Goal: Task Accomplishment & Management: Complete application form

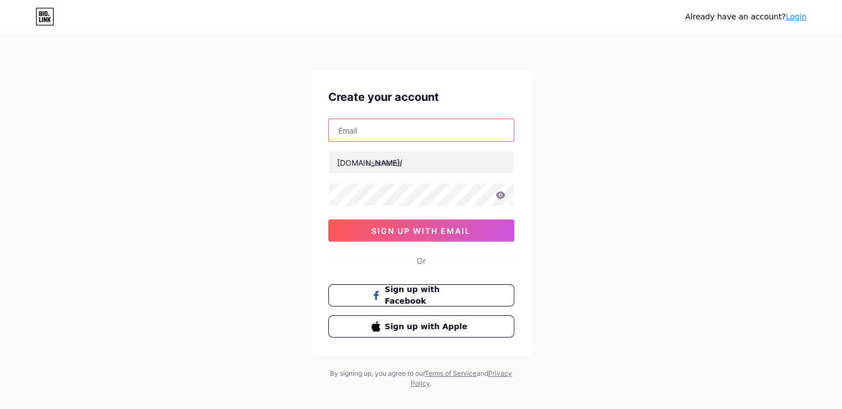
click at [390, 135] on input "text" at bounding box center [421, 130] width 185 height 22
type input "[EMAIL_ADDRESS][DOMAIN_NAME]"
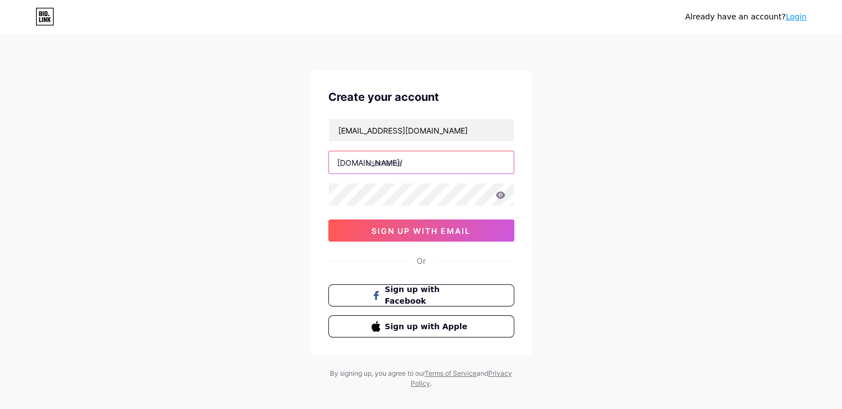
click at [497, 162] on input "text" at bounding box center [421, 162] width 185 height 22
click at [487, 166] on input "text" at bounding box center [421, 162] width 185 height 22
type input "lynchcreek"
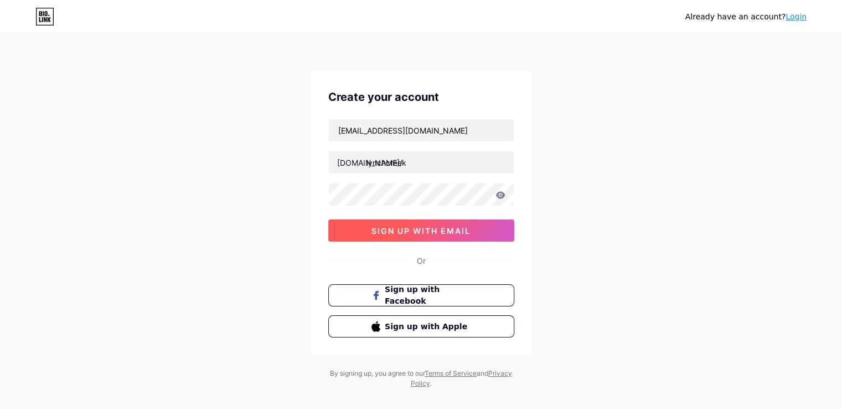
click at [461, 226] on span "sign up with email" at bounding box center [421, 230] width 99 height 9
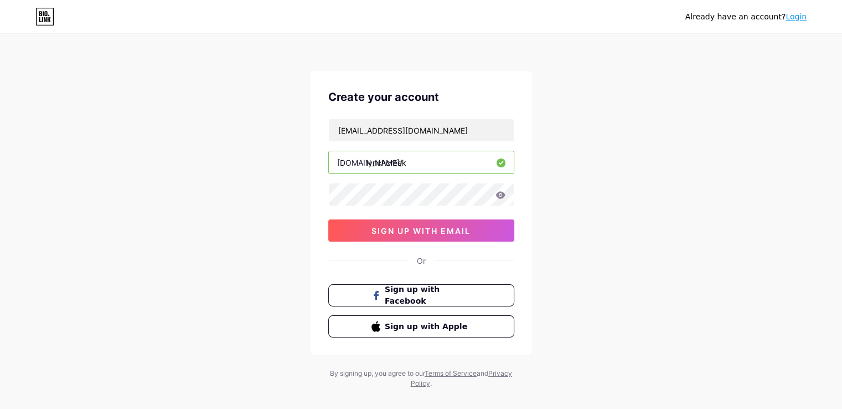
click at [447, 235] on button "sign up with email" at bounding box center [421, 230] width 186 height 22
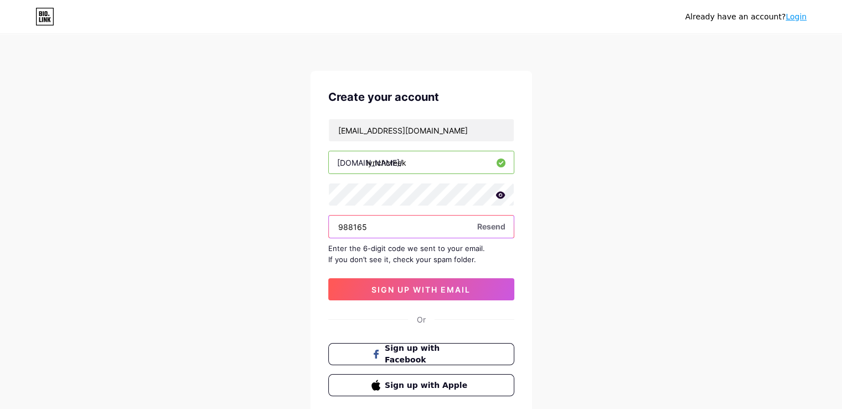
type input "988165"
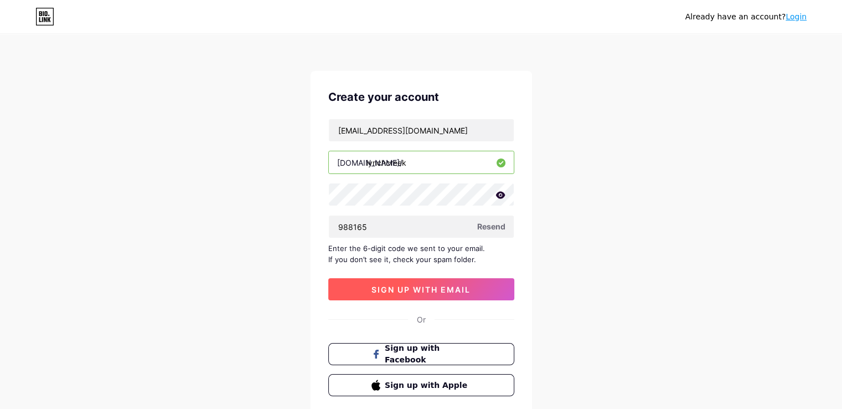
click at [393, 290] on span "sign up with email" at bounding box center [421, 289] width 99 height 9
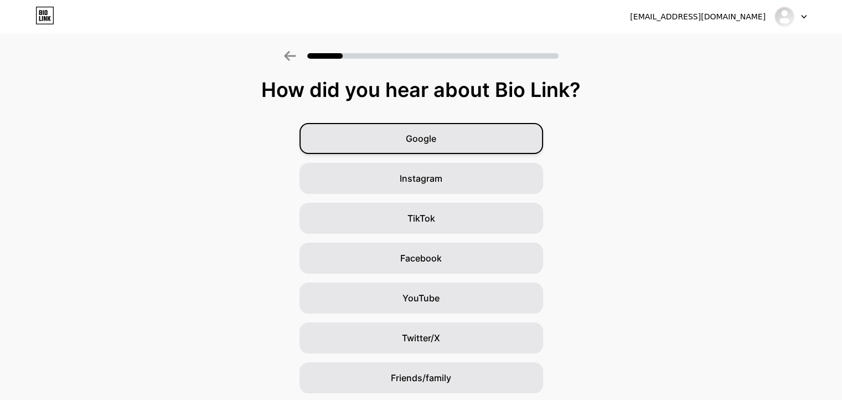
click at [470, 140] on div "Google" at bounding box center [422, 138] width 244 height 31
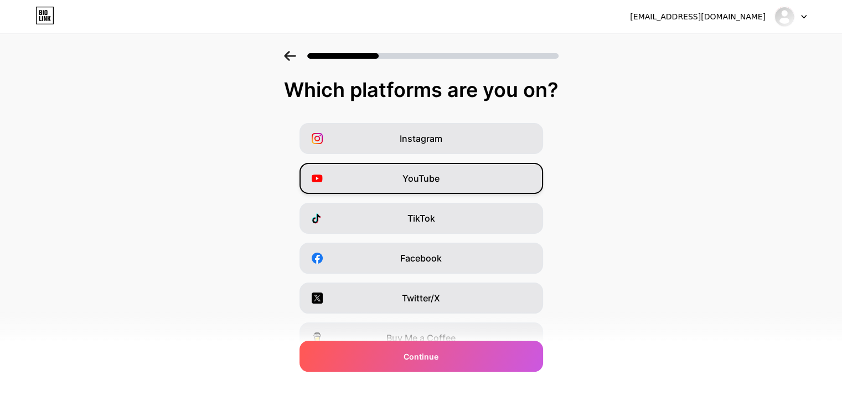
click at [426, 175] on span "YouTube" at bounding box center [421, 178] width 37 height 13
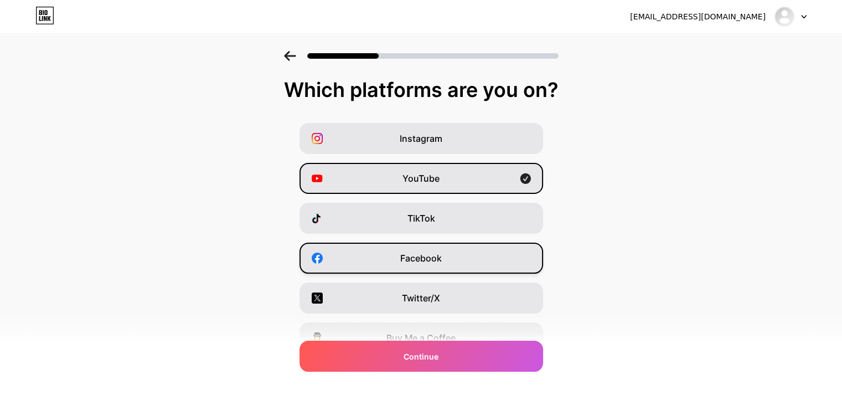
click at [436, 254] on span "Facebook" at bounding box center [421, 257] width 42 height 13
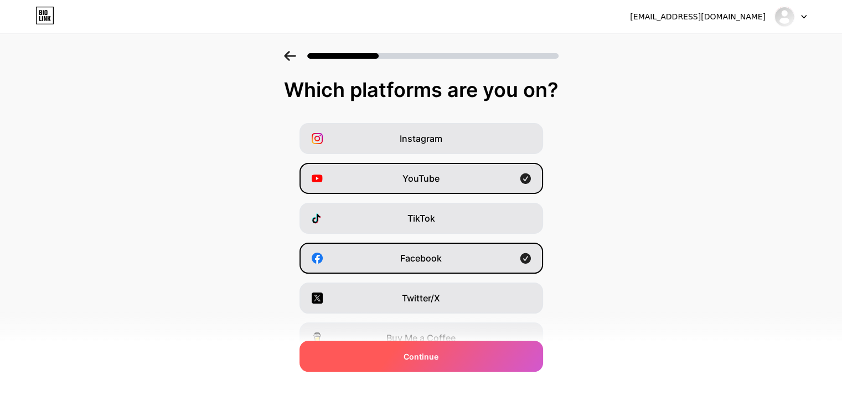
click at [441, 366] on div "Continue" at bounding box center [422, 356] width 244 height 31
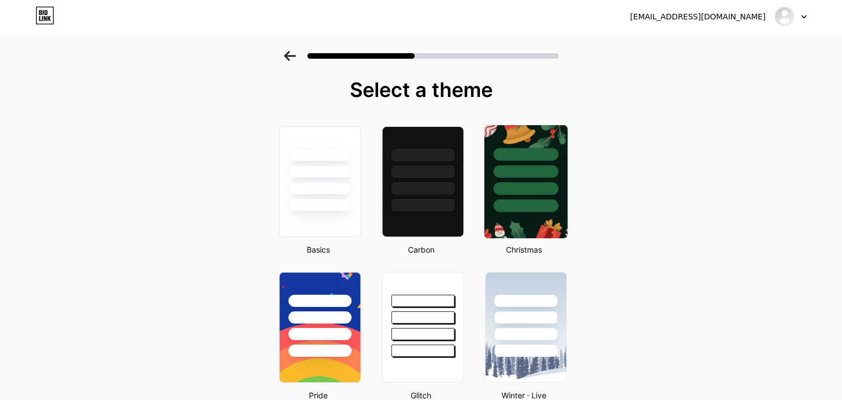
click at [532, 194] on div at bounding box center [525, 188] width 65 height 13
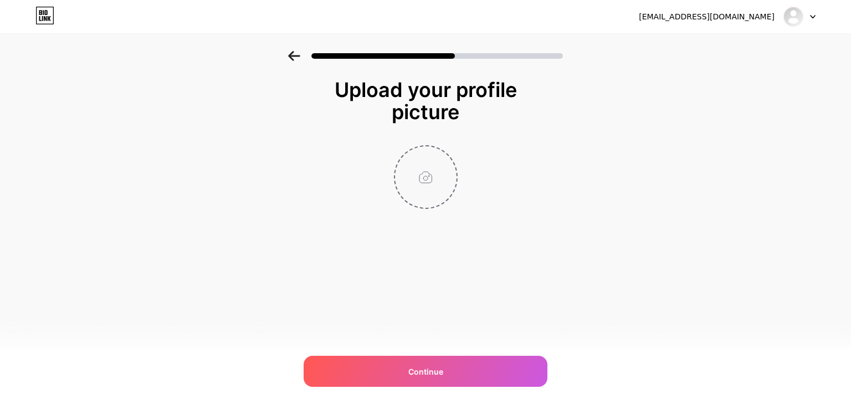
click at [421, 169] on input "file" at bounding box center [425, 176] width 61 height 61
type input "C:\fakepath\Lynch-logo-lg - icon 500X500.jpg"
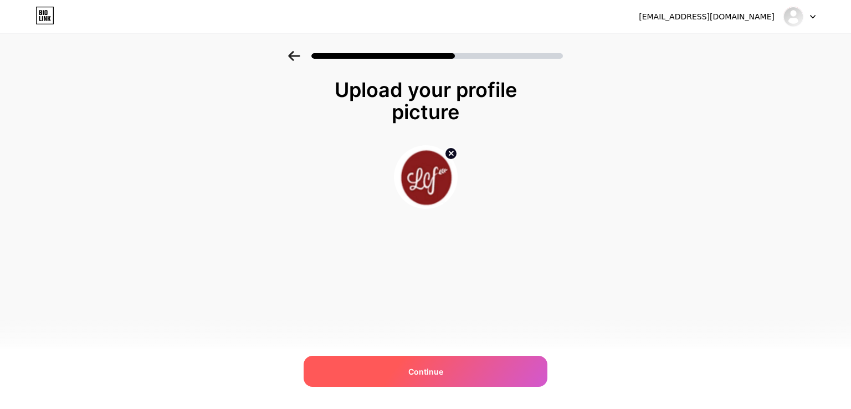
click at [455, 365] on div "Continue" at bounding box center [425, 371] width 244 height 31
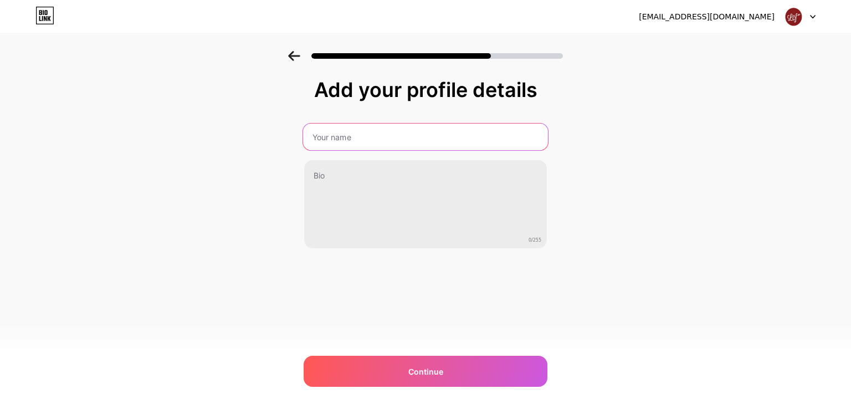
drag, startPoint x: 419, startPoint y: 142, endPoint x: 498, endPoint y: 153, distance: 80.0
click at [422, 142] on input "text" at bounding box center [425, 136] width 245 height 27
type input "Lynch Creek Farm"
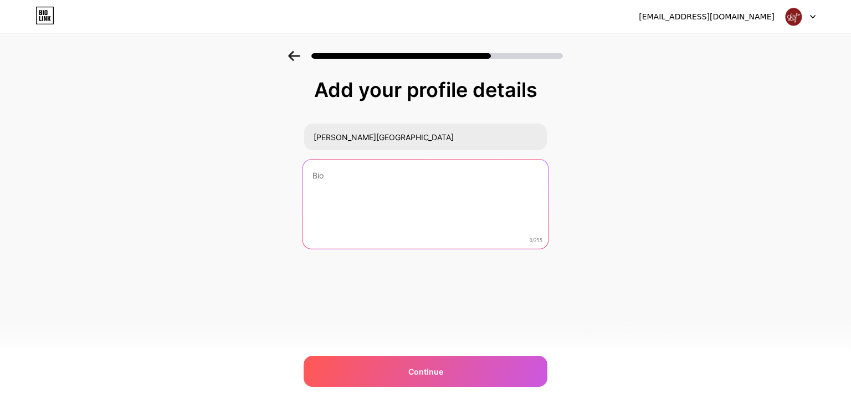
click at [378, 186] on textarea at bounding box center [425, 204] width 245 height 90
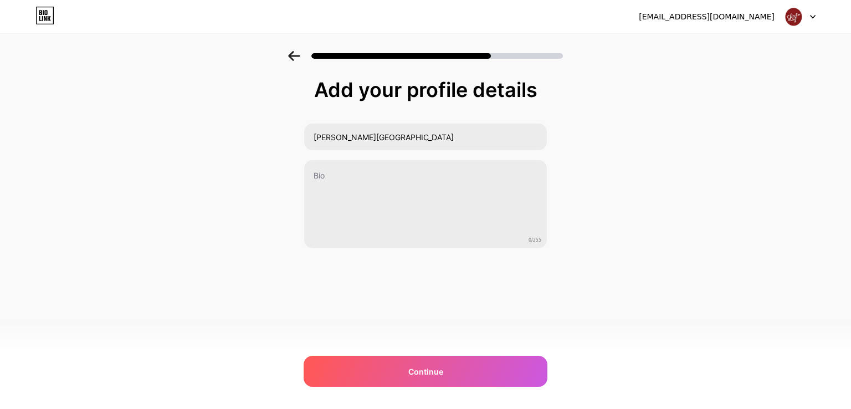
click at [542, 408] on img at bounding box center [425, 415] width 851 height 13
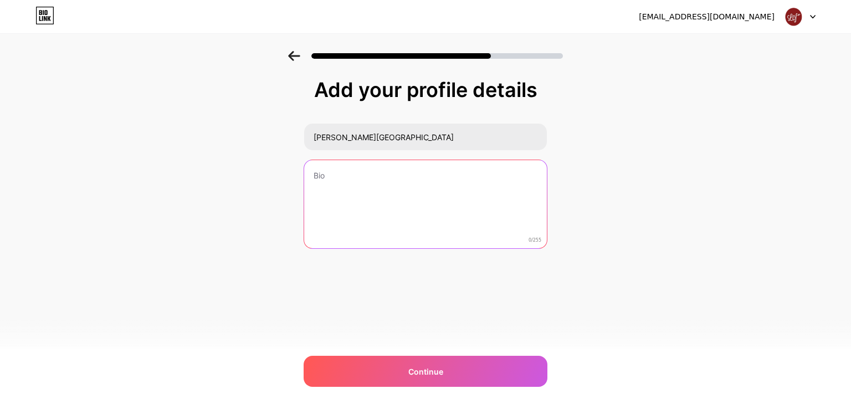
type textarea "Lynch Creek Wreaths handcrafts classic and decorated summer wreath, harvest wre…"
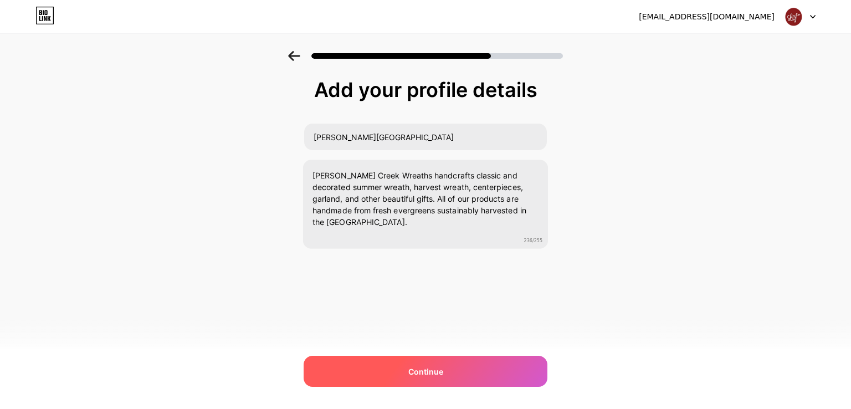
click at [504, 358] on div "Continue" at bounding box center [425, 371] width 244 height 31
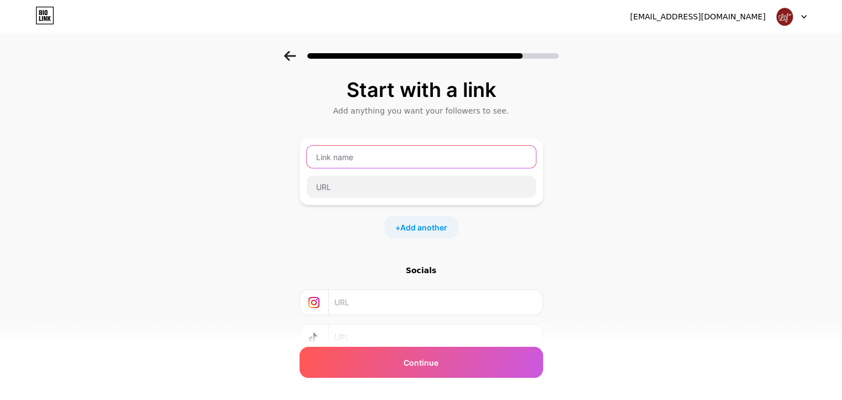
click at [384, 160] on input "text" at bounding box center [421, 157] width 229 height 22
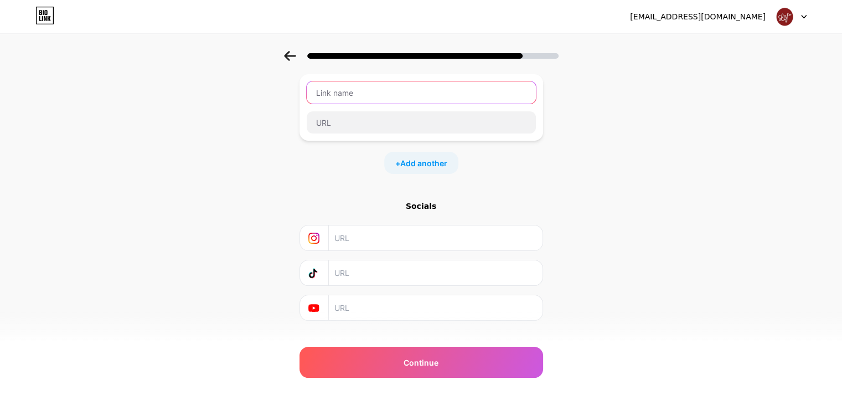
scroll to position [83, 0]
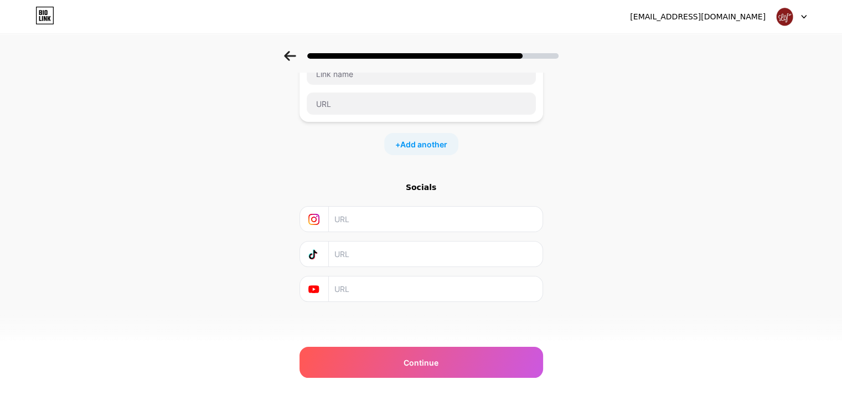
click at [387, 253] on input "text" at bounding box center [434, 253] width 201 height 25
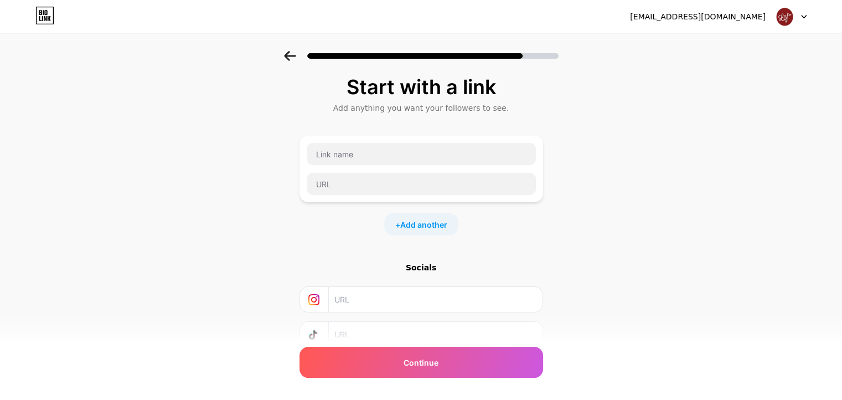
scroll to position [0, 0]
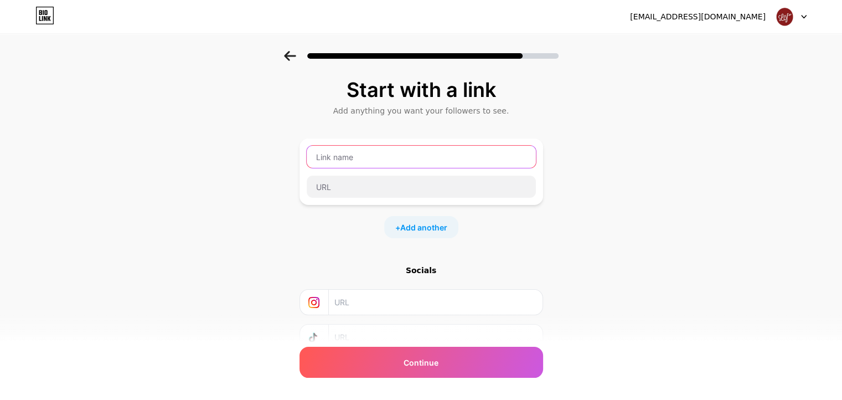
click at [361, 151] on input "text" at bounding box center [421, 157] width 229 height 22
type input "Visit Website"
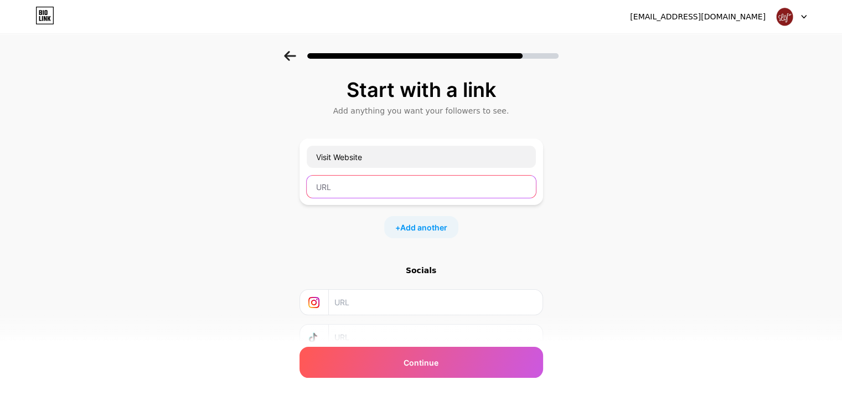
click at [344, 187] on input "text" at bounding box center [421, 187] width 229 height 22
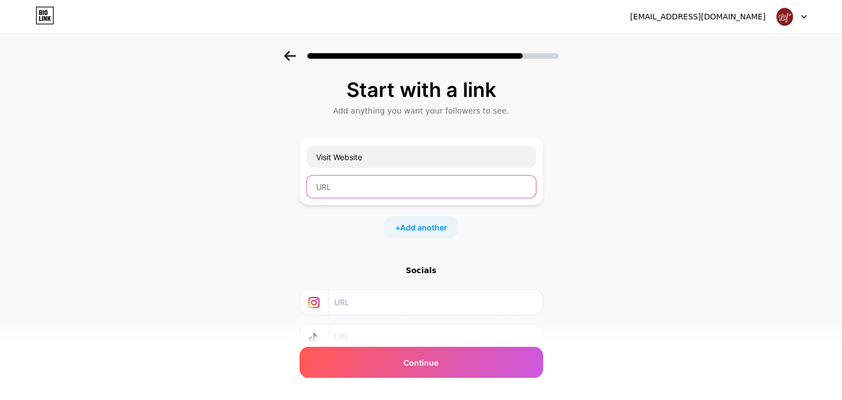
type input "https://lynchcreekwreaths.com/"
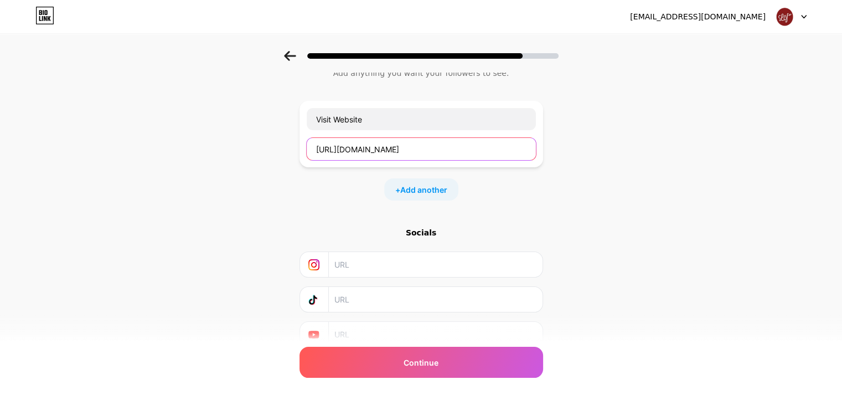
scroll to position [83, 0]
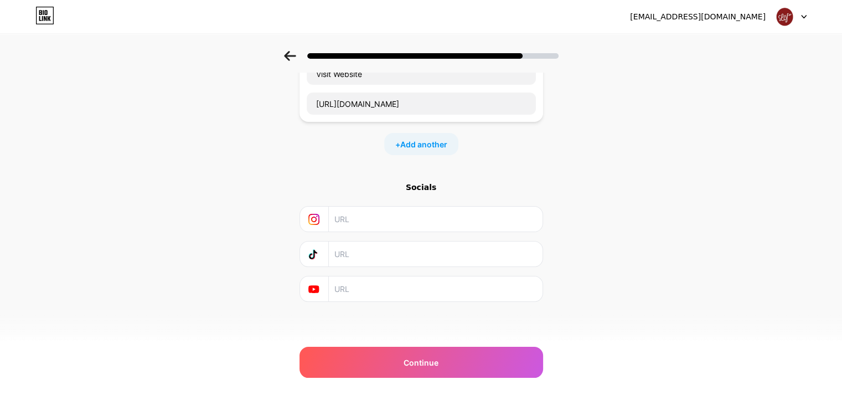
click at [394, 286] on input "text" at bounding box center [434, 288] width 201 height 25
click at [532, 401] on img at bounding box center [421, 407] width 842 height 13
type input "https://www.youtube.com/channel/UCl98XDmYpsOgwL7tx-oZdvw"
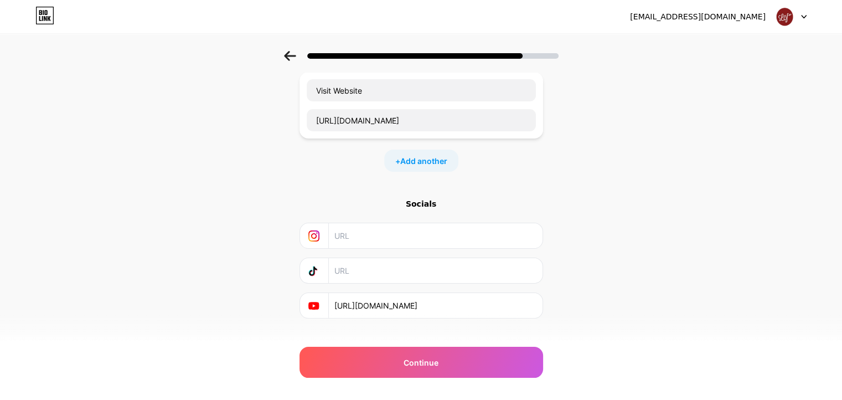
scroll to position [83, 0]
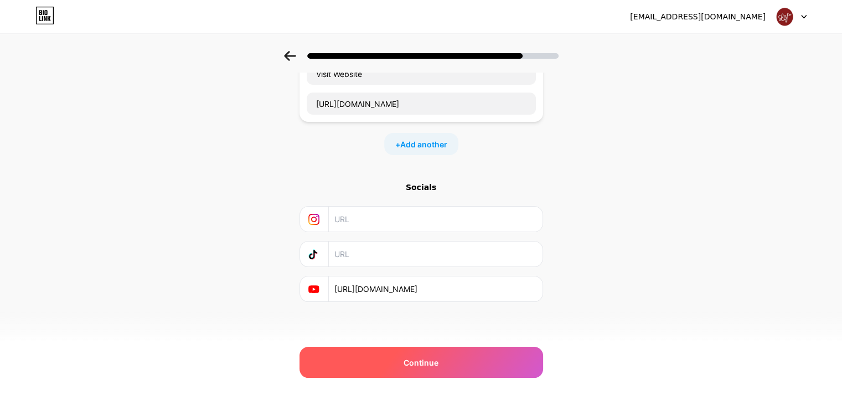
click at [401, 367] on div "Continue" at bounding box center [422, 362] width 244 height 31
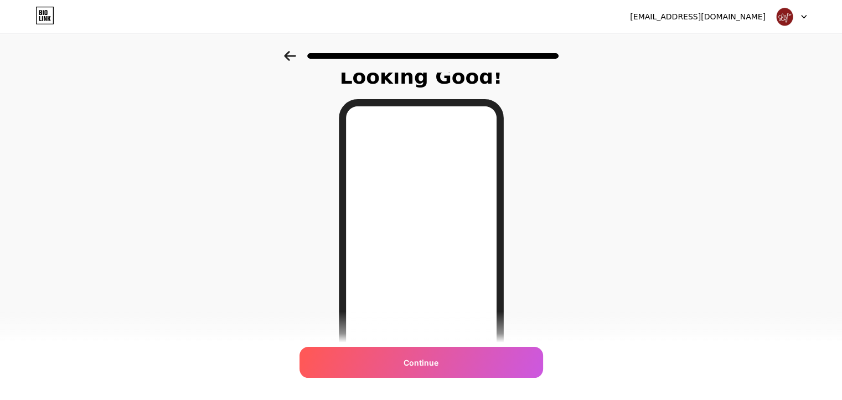
scroll to position [0, 0]
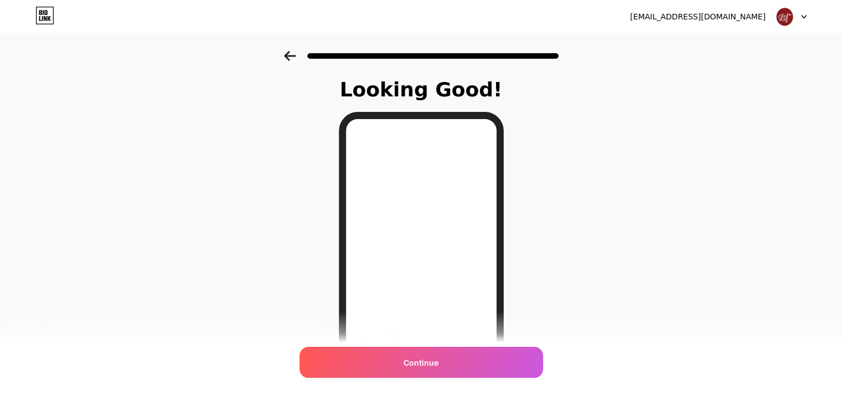
click at [290, 49] on div at bounding box center [421, 52] width 842 height 39
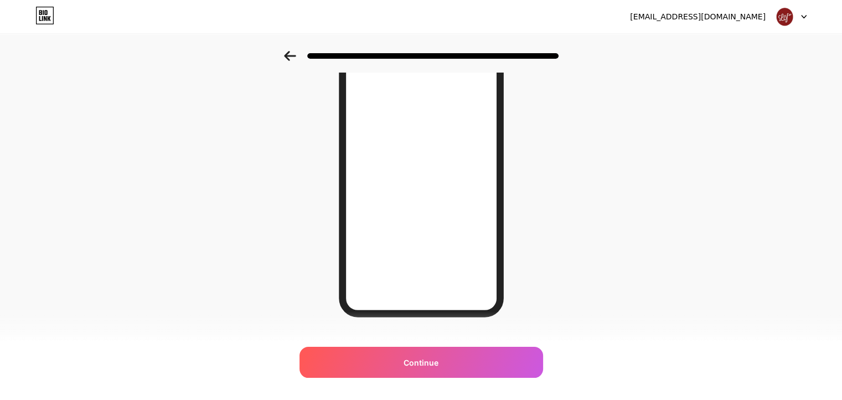
scroll to position [156, 0]
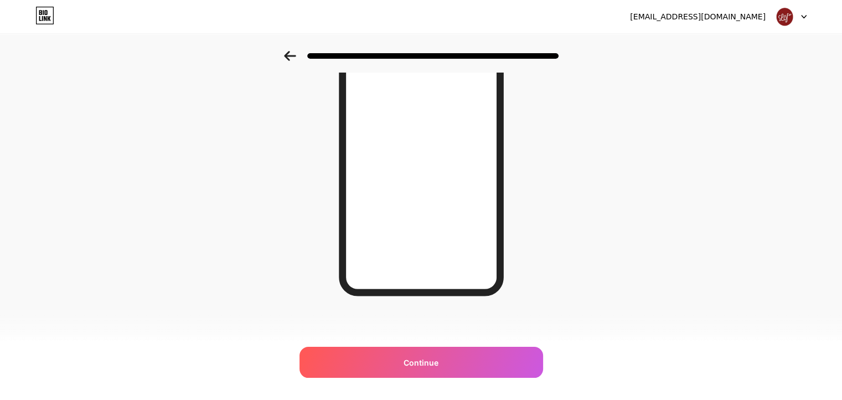
click at [290, 56] on icon at bounding box center [290, 56] width 12 height 10
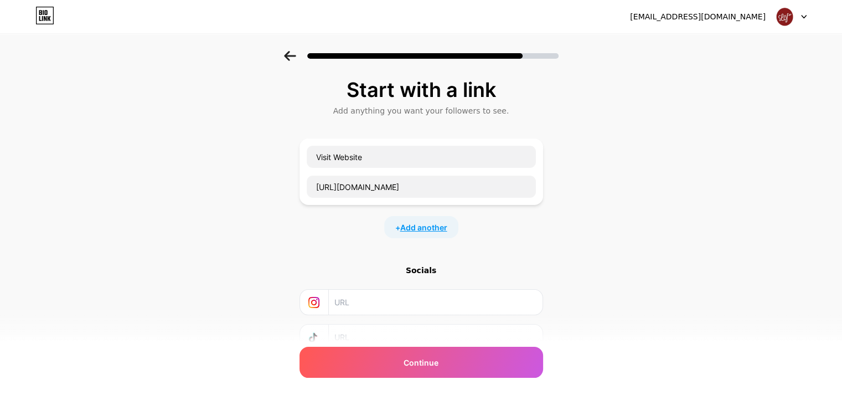
click at [423, 224] on span "Add another" at bounding box center [423, 228] width 47 height 12
click at [370, 241] on input "text" at bounding box center [421, 234] width 229 height 22
click at [527, 234] on input "text" at bounding box center [421, 234] width 229 height 22
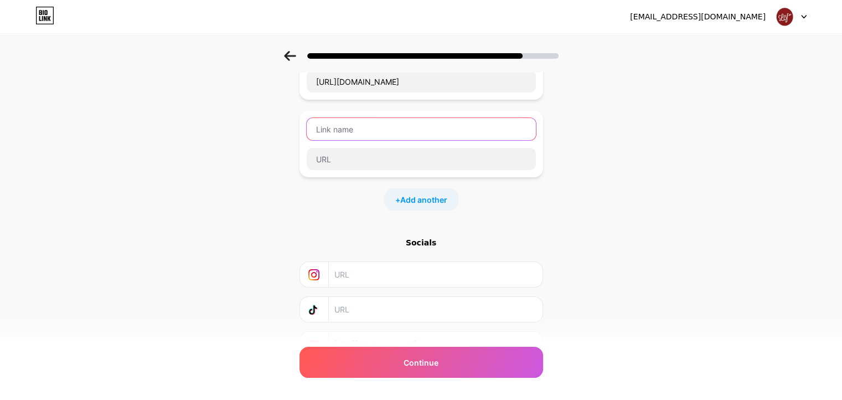
scroll to position [160, 0]
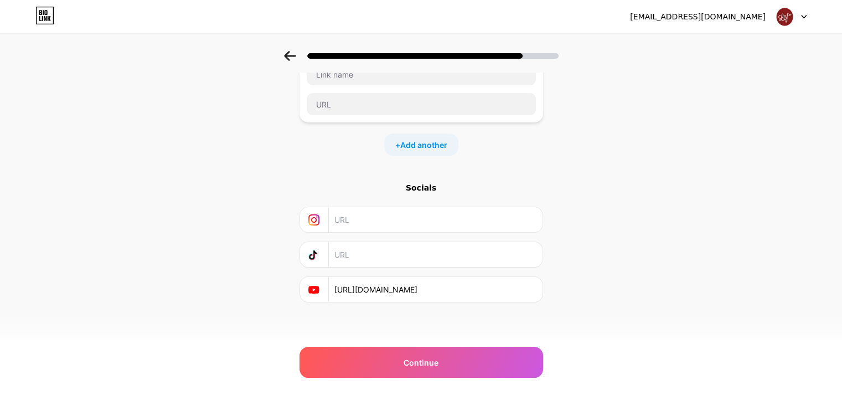
click at [326, 252] on div at bounding box center [314, 254] width 29 height 25
click at [316, 255] on icon at bounding box center [313, 254] width 11 height 11
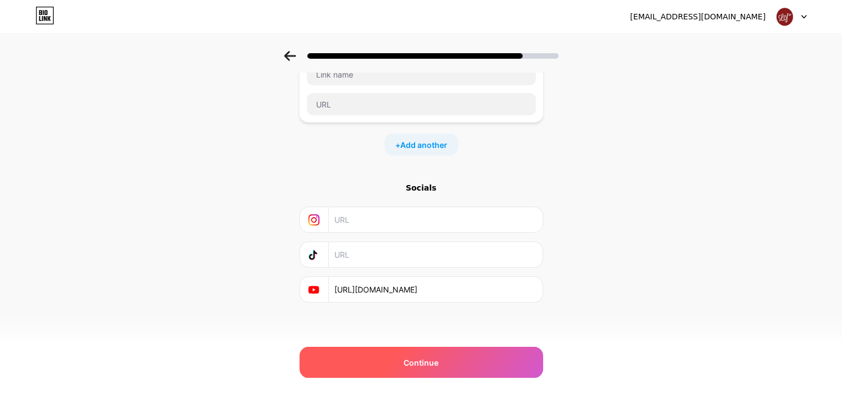
click at [390, 349] on div "Continue" at bounding box center [422, 362] width 244 height 31
click at [398, 372] on div "Continue" at bounding box center [422, 362] width 244 height 31
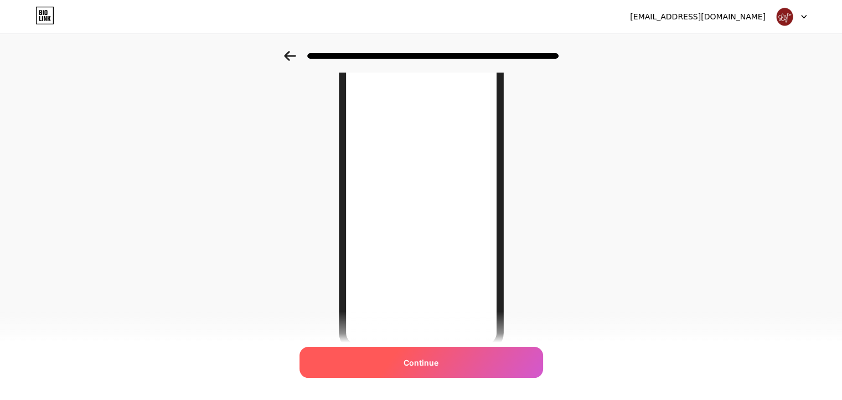
scroll to position [45, 0]
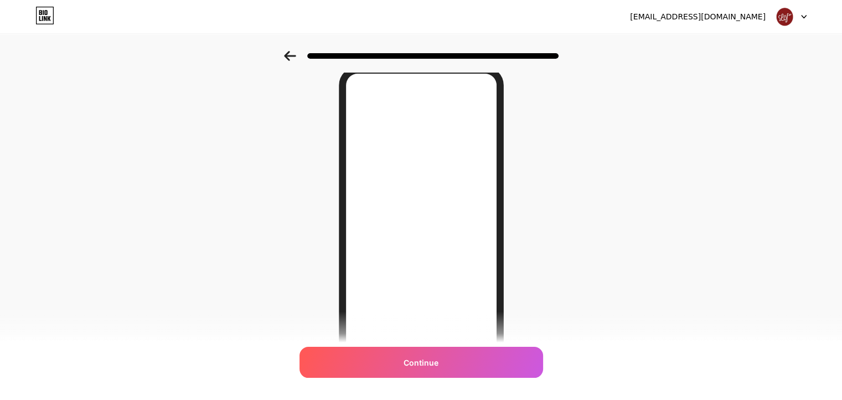
click at [294, 58] on icon at bounding box center [290, 56] width 12 height 10
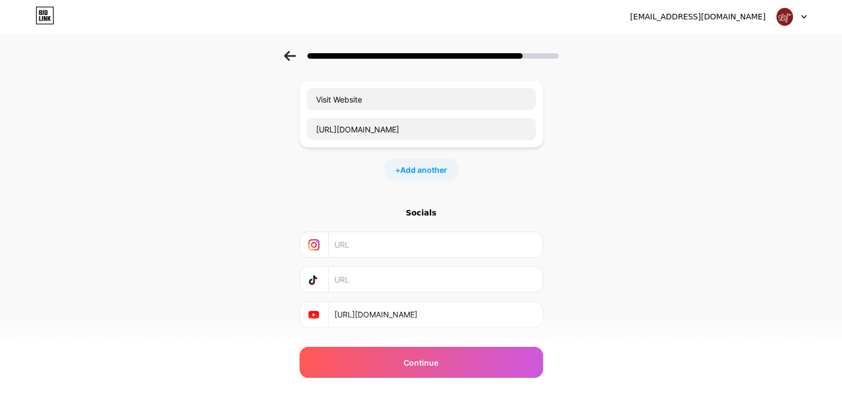
scroll to position [28, 0]
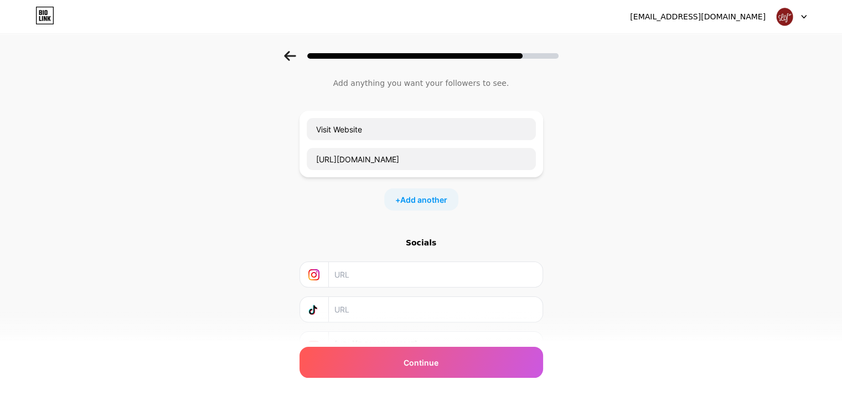
drag, startPoint x: 365, startPoint y: 269, endPoint x: 396, endPoint y: 238, distance: 43.9
click at [366, 269] on input "text" at bounding box center [434, 274] width 201 height 25
click at [290, 53] on icon at bounding box center [290, 56] width 12 height 10
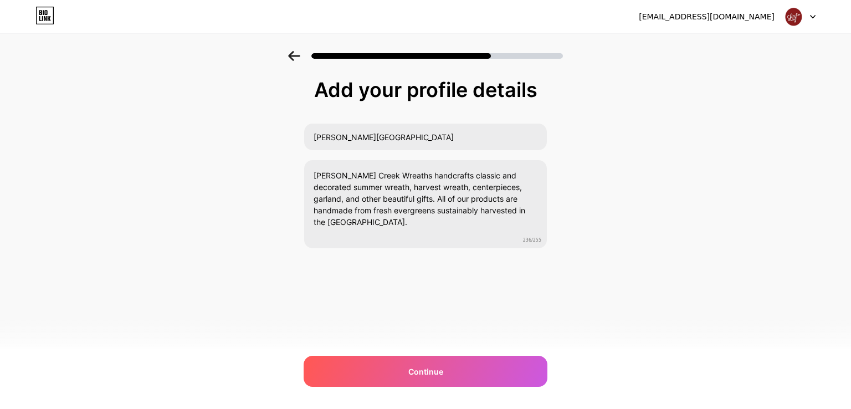
click at [291, 56] on icon at bounding box center [294, 56] width 12 height 10
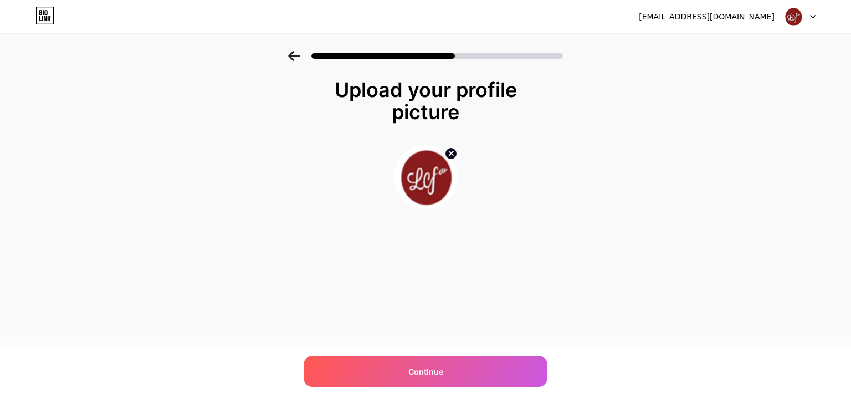
click at [291, 56] on icon at bounding box center [294, 56] width 12 height 10
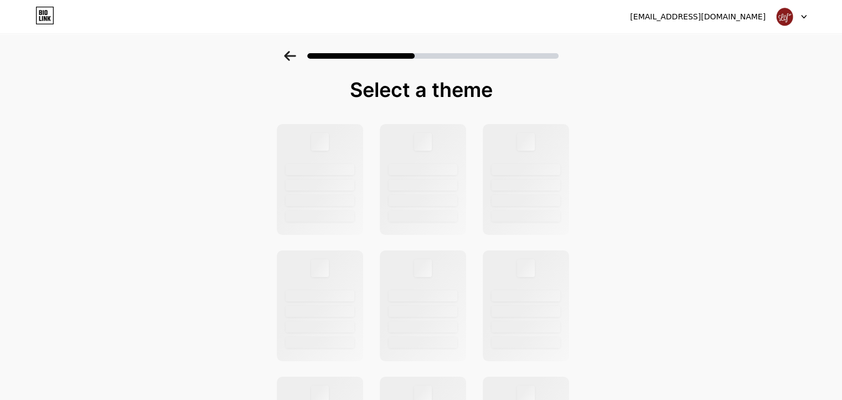
click at [289, 57] on icon at bounding box center [290, 56] width 12 height 10
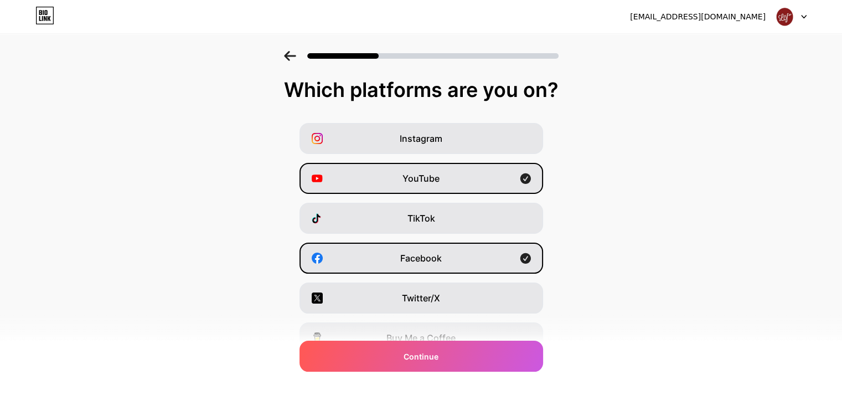
click at [290, 60] on icon at bounding box center [290, 56] width 12 height 10
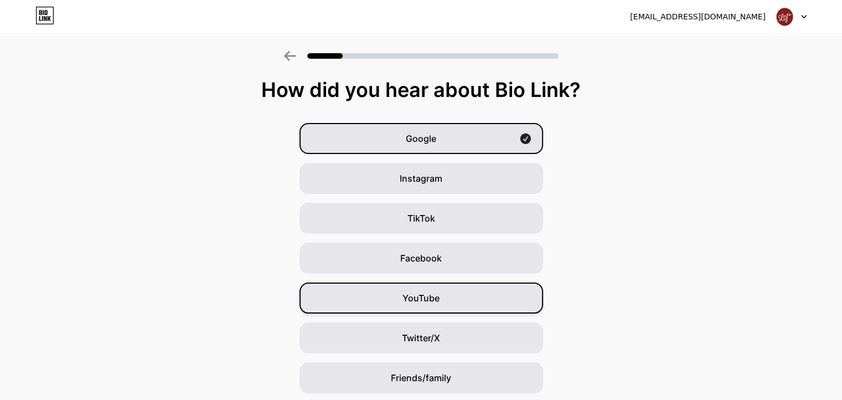
click at [445, 297] on div "YouTube" at bounding box center [422, 297] width 244 height 31
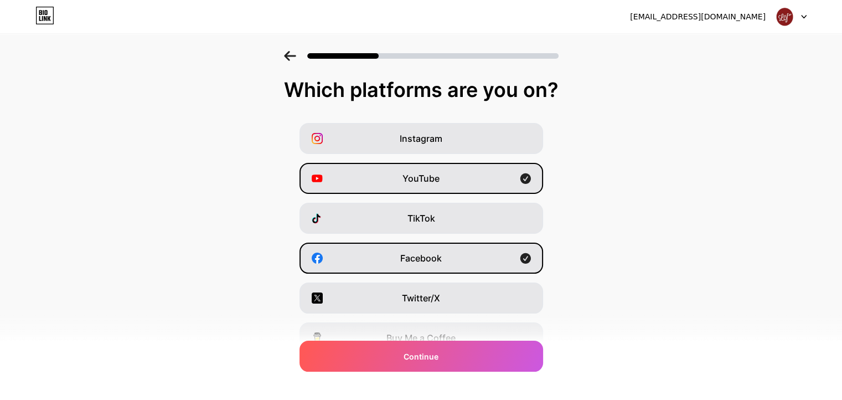
click at [292, 58] on icon at bounding box center [290, 56] width 12 height 10
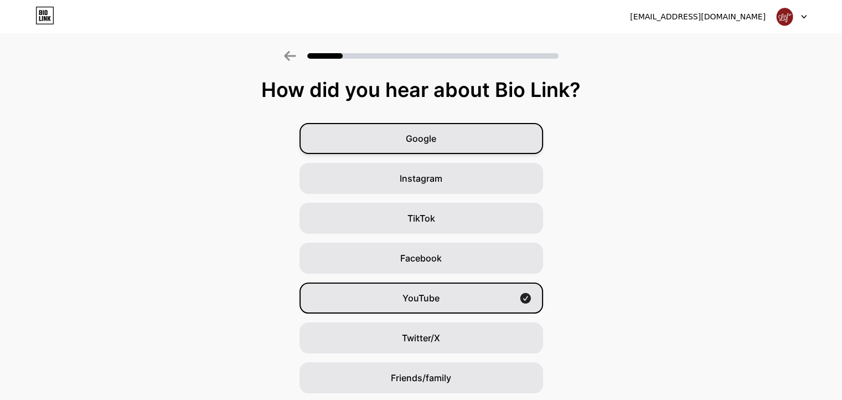
click at [470, 151] on div "Google" at bounding box center [422, 138] width 244 height 31
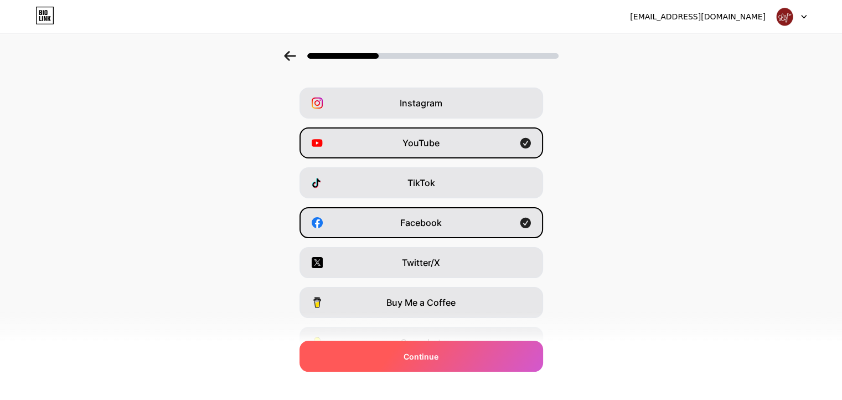
scroll to position [55, 0]
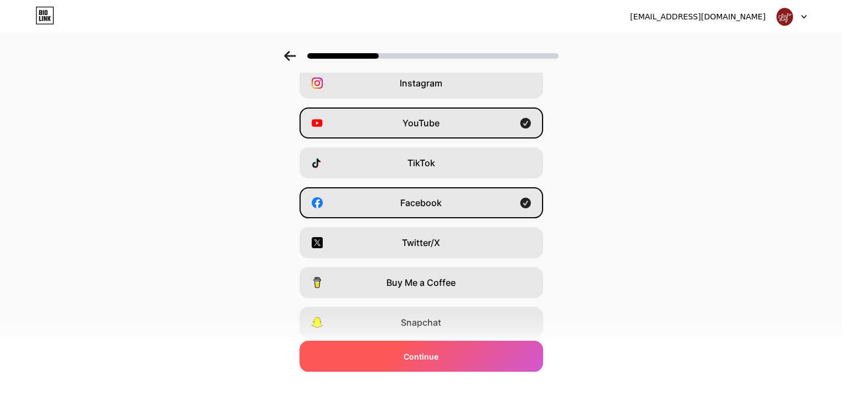
click at [439, 356] on span "Continue" at bounding box center [421, 357] width 35 height 12
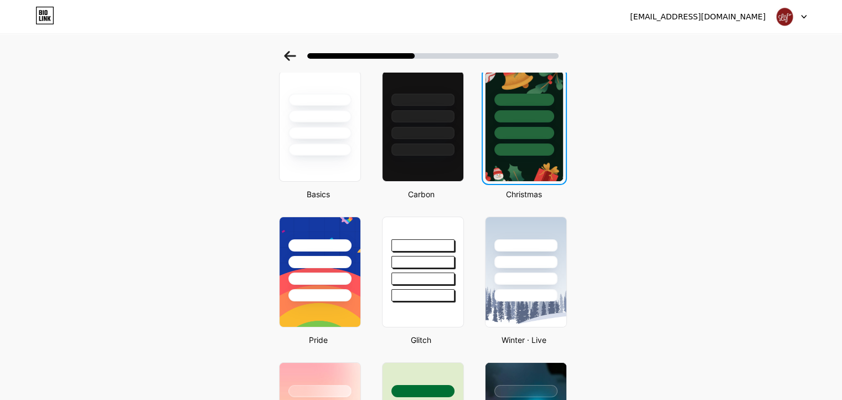
click at [543, 154] on div at bounding box center [525, 149] width 60 height 12
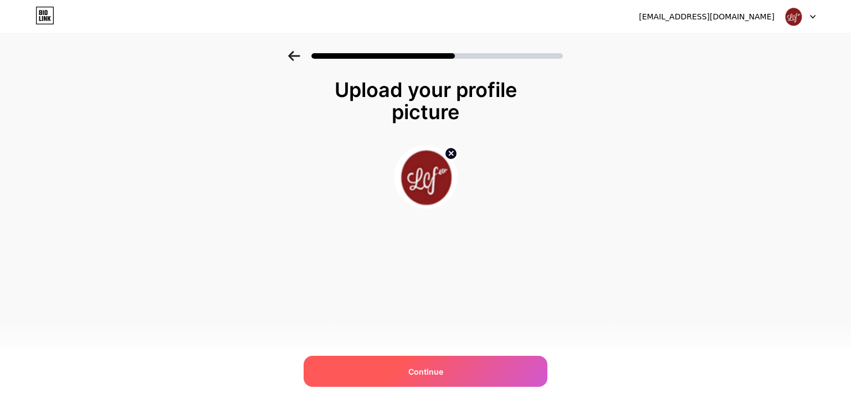
click at [418, 370] on span "Continue" at bounding box center [425, 371] width 35 height 12
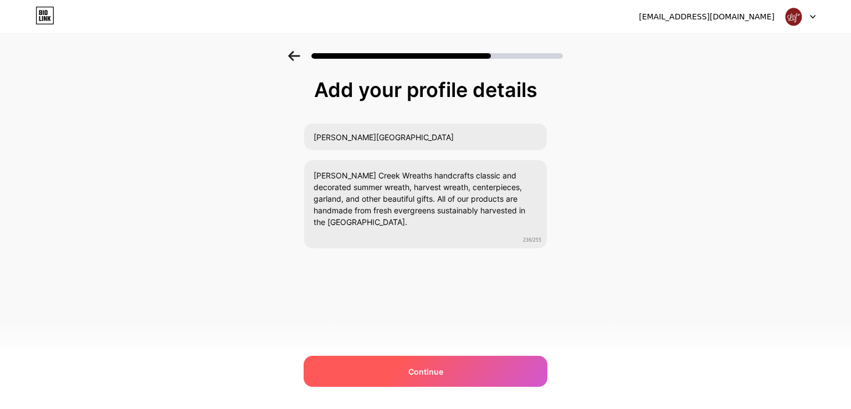
click at [429, 359] on div "Continue" at bounding box center [425, 371] width 244 height 31
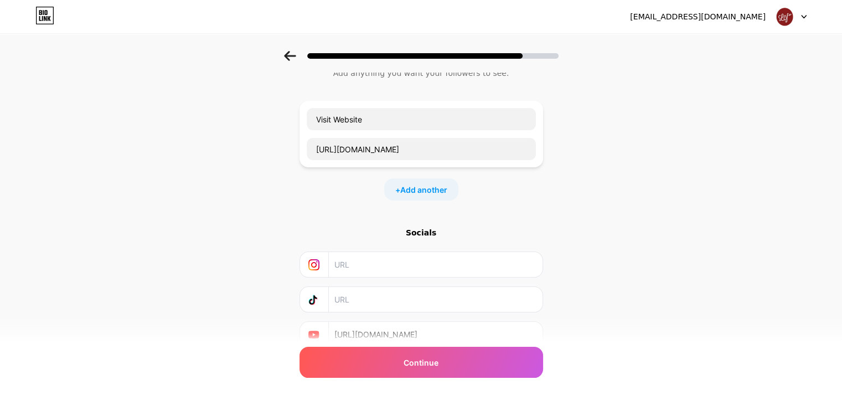
scroll to position [83, 0]
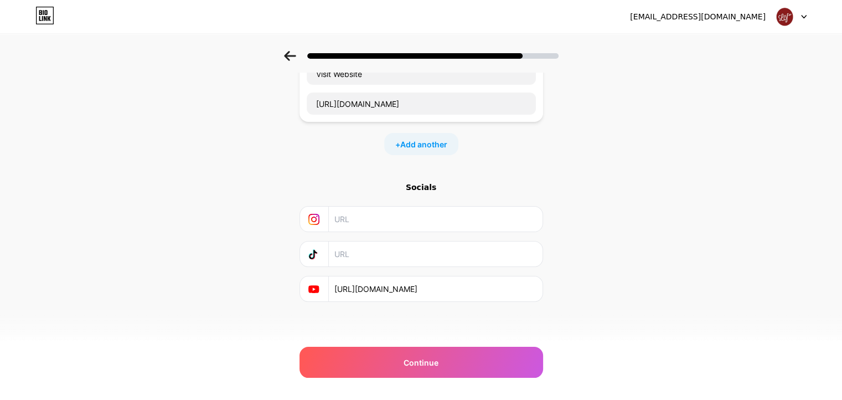
click at [361, 311] on div "Start with a link Add anything you want your followers to see. Visit Website ht…" at bounding box center [422, 177] width 244 height 362
click at [425, 189] on div "Socials" at bounding box center [422, 187] width 244 height 11
click at [430, 142] on span "Add another" at bounding box center [423, 144] width 47 height 12
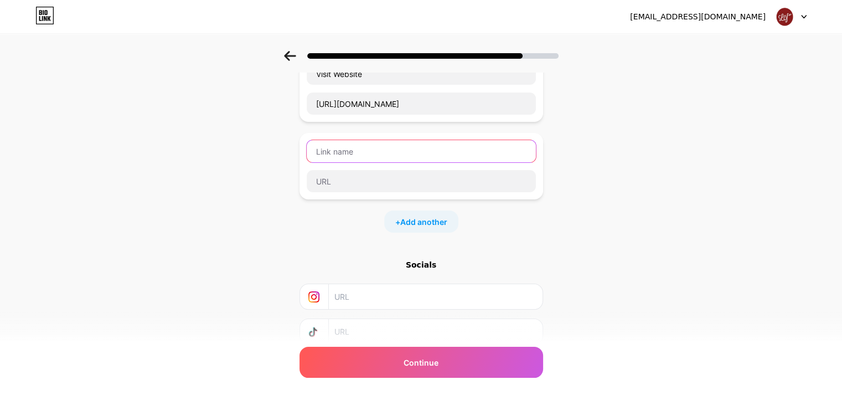
click at [388, 148] on input "text" at bounding box center [421, 151] width 229 height 22
click at [353, 211] on div "+ Add another" at bounding box center [422, 221] width 244 height 22
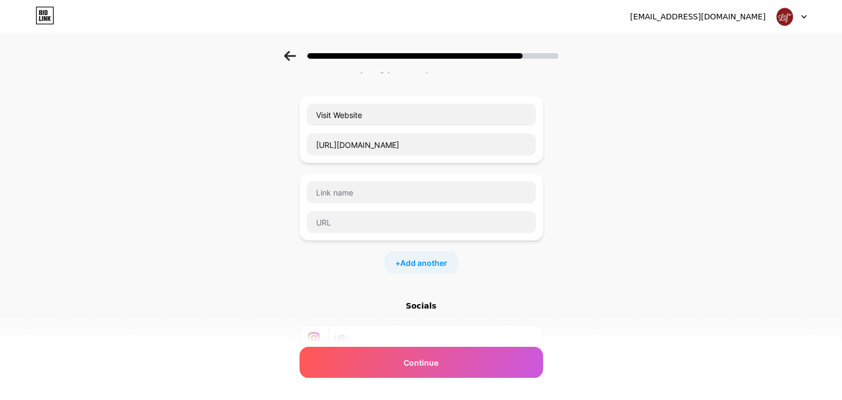
scroll to position [0, 0]
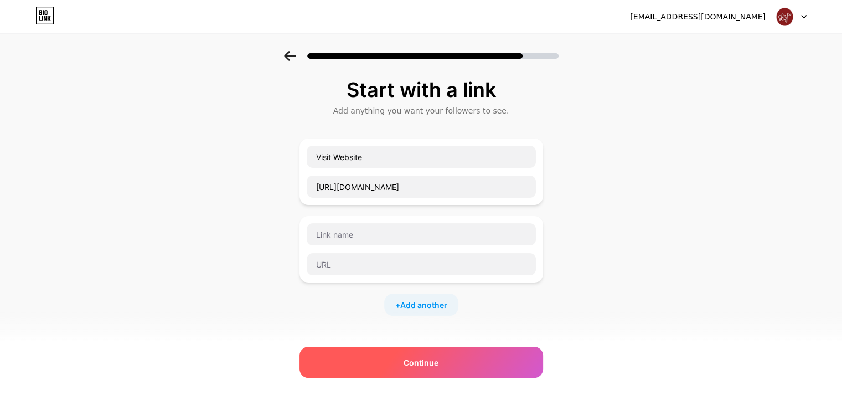
click at [404, 361] on div "Continue" at bounding box center [422, 362] width 244 height 31
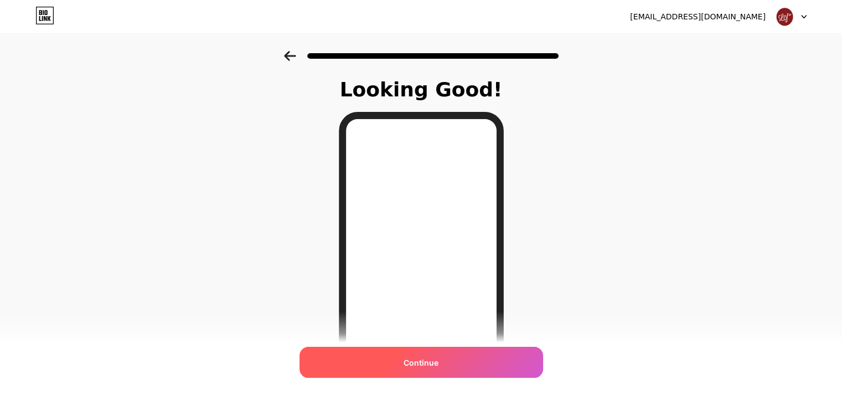
click at [449, 361] on div "Continue" at bounding box center [422, 362] width 244 height 31
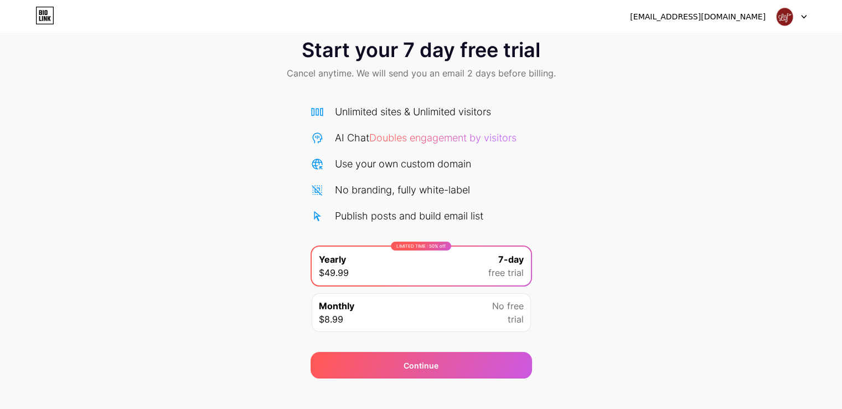
scroll to position [37, 0]
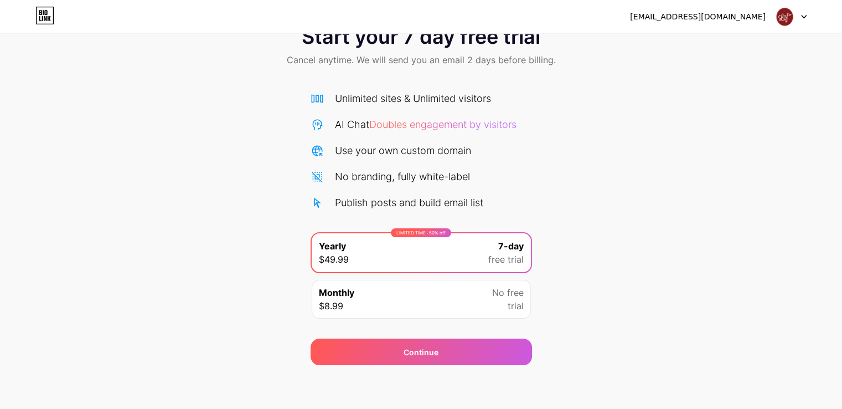
click at [513, 299] on span "trial" at bounding box center [516, 305] width 16 height 13
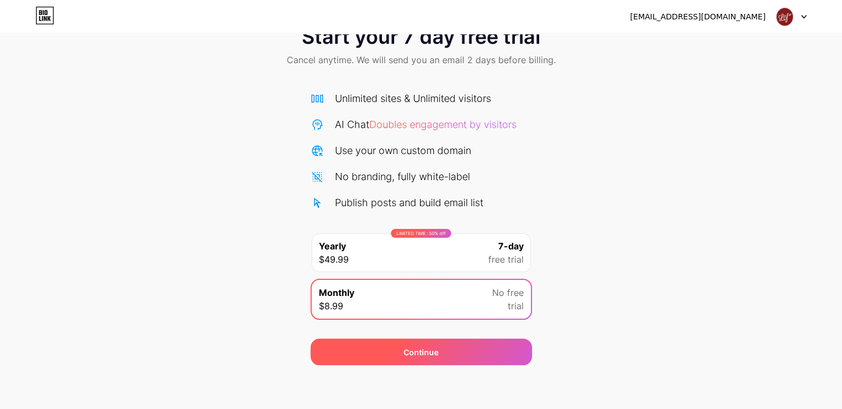
click at [508, 348] on div "Continue" at bounding box center [422, 351] width 222 height 27
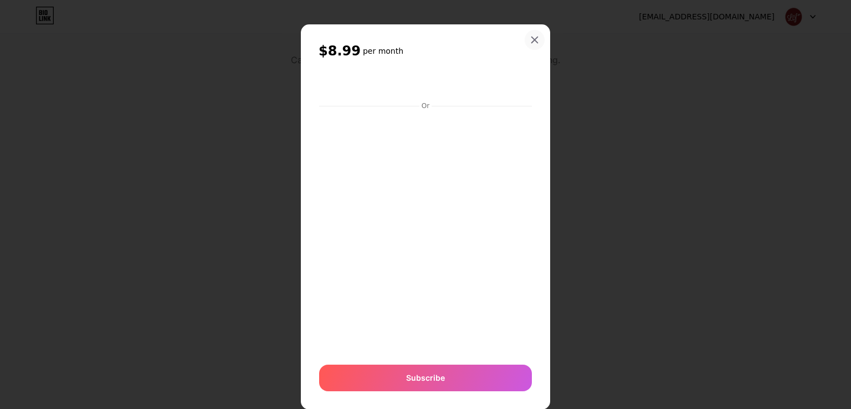
click at [532, 38] on icon at bounding box center [535, 40] width 6 height 6
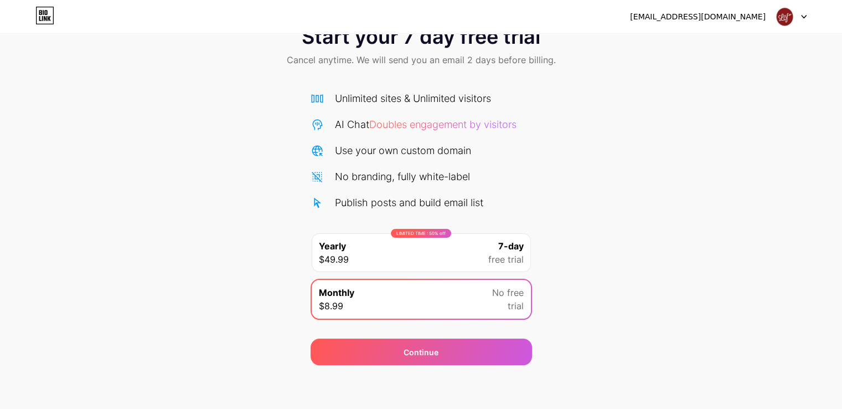
click at [793, 16] on img at bounding box center [784, 16] width 21 height 21
click at [783, 19] on img at bounding box center [784, 16] width 21 height 21
click at [806, 16] on icon at bounding box center [804, 17] width 6 height 4
click at [804, 16] on icon at bounding box center [804, 17] width 6 height 4
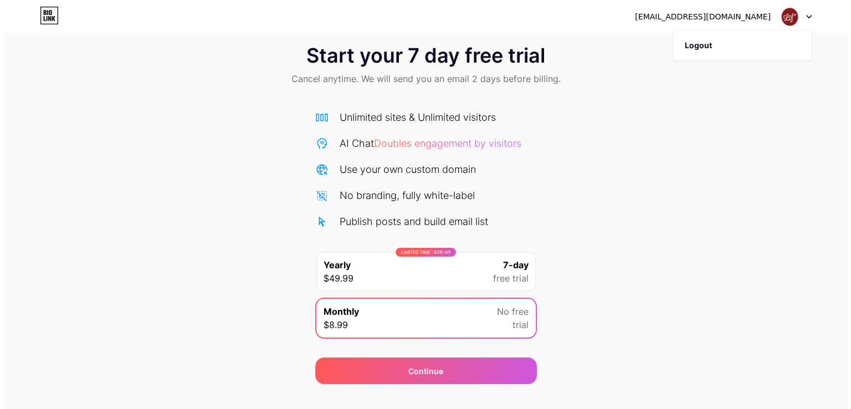
scroll to position [0, 0]
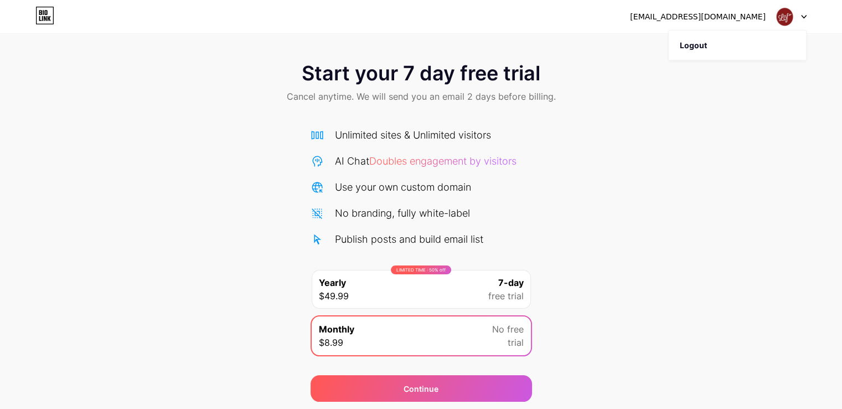
click at [41, 16] on icon at bounding box center [44, 16] width 19 height 18
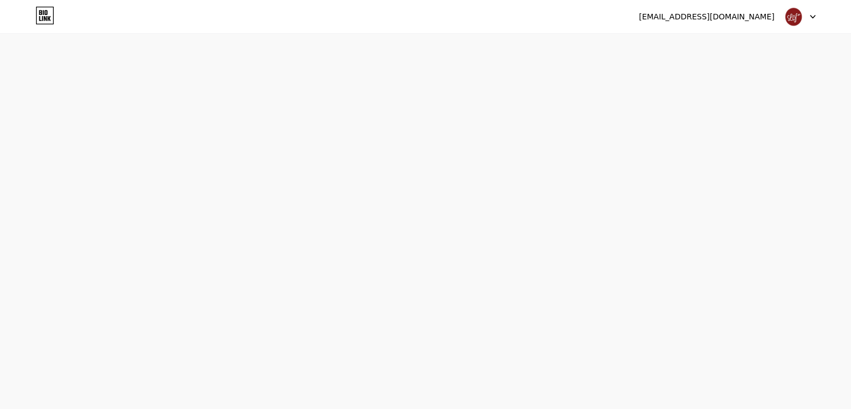
click at [815, 18] on div "[EMAIL_ADDRESS][DOMAIN_NAME] Logout" at bounding box center [425, 17] width 851 height 20
click at [813, 18] on icon at bounding box center [813, 17] width 6 height 4
click at [810, 17] on icon at bounding box center [813, 17] width 6 height 4
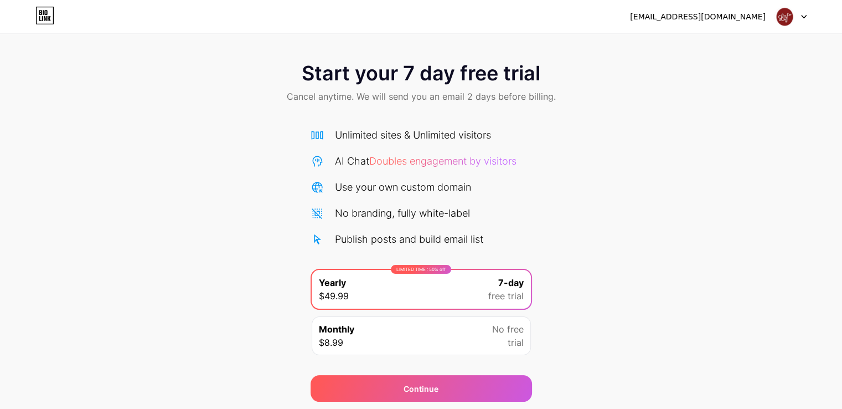
click at [810, 17] on div "[EMAIL_ADDRESS][DOMAIN_NAME] Logout" at bounding box center [421, 17] width 842 height 20
click at [741, 18] on div "[EMAIL_ADDRESS][DOMAIN_NAME]" at bounding box center [698, 17] width 136 height 12
click at [776, 14] on img at bounding box center [784, 16] width 21 height 21
click at [782, 15] on img at bounding box center [784, 16] width 21 height 21
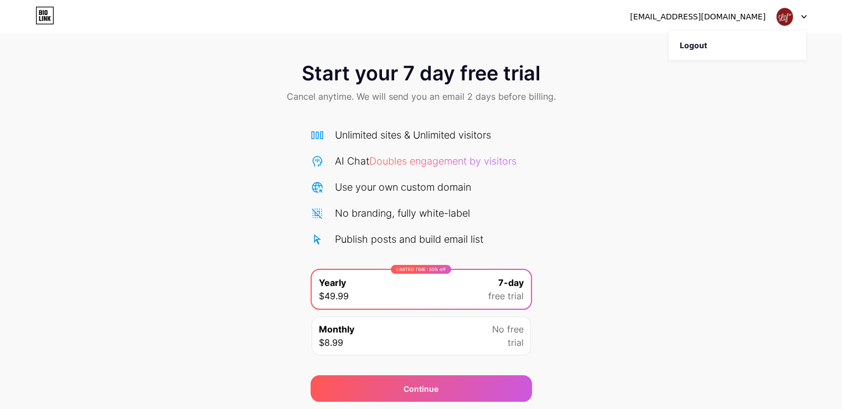
click at [782, 15] on img at bounding box center [784, 16] width 21 height 21
